Goal: Task Accomplishment & Management: Manage account settings

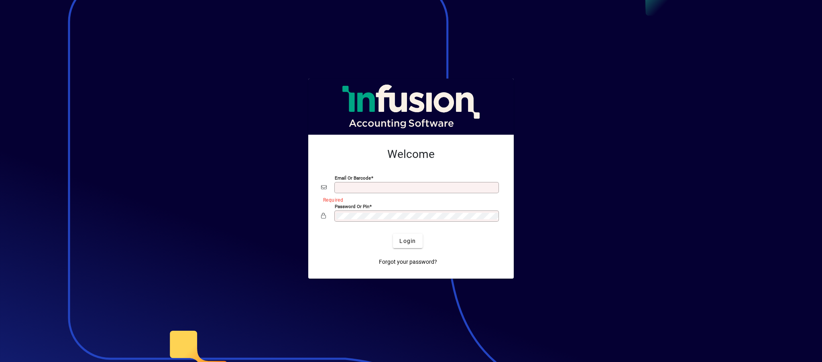
type input "**********"
click at [205, 120] on div at bounding box center [411, 181] width 822 height 362
click at [585, 167] on div at bounding box center [411, 181] width 822 height 362
